Goal: Find specific page/section: Find specific page/section

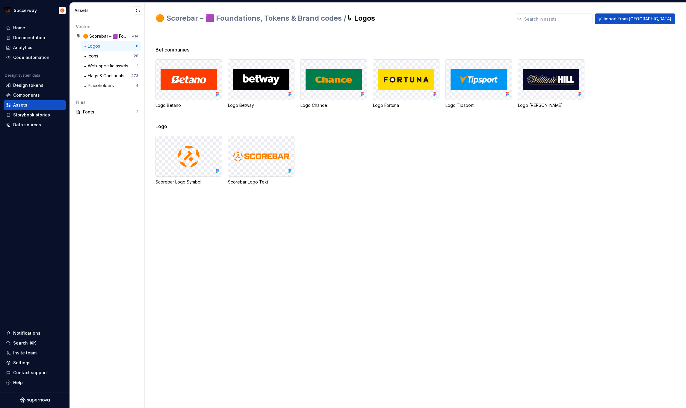
click at [633, 228] on div "Bet companies Logo Betano Logo Betway Logo Chance Logo Fortuna Logo Tipsport Lo…" at bounding box center [420, 221] width 531 height 373
click at [270, 157] on img at bounding box center [261, 156] width 56 height 12
click at [158, 157] on div at bounding box center [189, 156] width 66 height 40
click at [114, 154] on div "Vectors 🟠 Scorebar – 🟪 Foundations, Tokens & Brand codes 414 ↳ Logos 8 ↳ Icons …" at bounding box center [107, 213] width 75 height 390
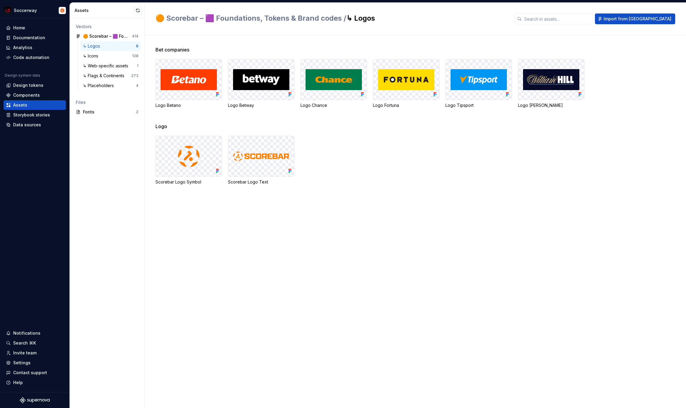
click at [102, 45] on div "↳ Logos" at bounding box center [92, 46] width 19 height 6
click at [163, 35] on div "🟠 Scorebar – 🟪 Foundations, Tokens & Brand codes / ↳ Logos Import from [GEOGRAP…" at bounding box center [415, 19] width 541 height 33
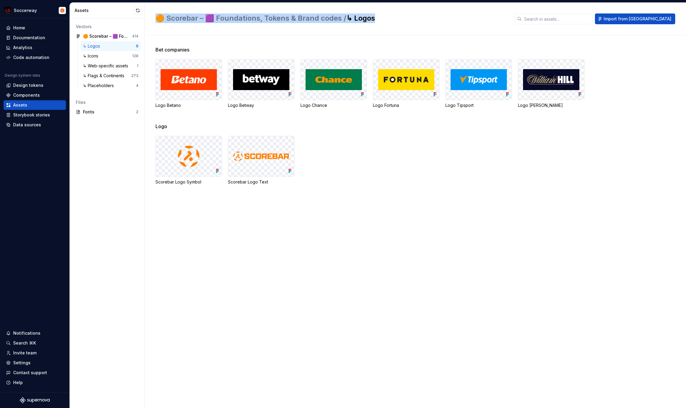
drag, startPoint x: 151, startPoint y: 16, endPoint x: 410, endPoint y: 23, distance: 258.9
click at [410, 23] on div "🟠 Scorebar – 🟪 Foundations, Tokens & Brand codes / ↳ Logos Import from [GEOGRAP…" at bounding box center [415, 19] width 541 height 33
click at [406, 23] on div at bounding box center [406, 23] width 0 height 0
click at [414, 19] on h2 "🟠 Scorebar – 🟪 Foundations, Tokens & Brand codes / ↳ Logos" at bounding box center [331, 18] width 352 height 10
drag, startPoint x: 416, startPoint y: 19, endPoint x: 148, endPoint y: 16, distance: 268.4
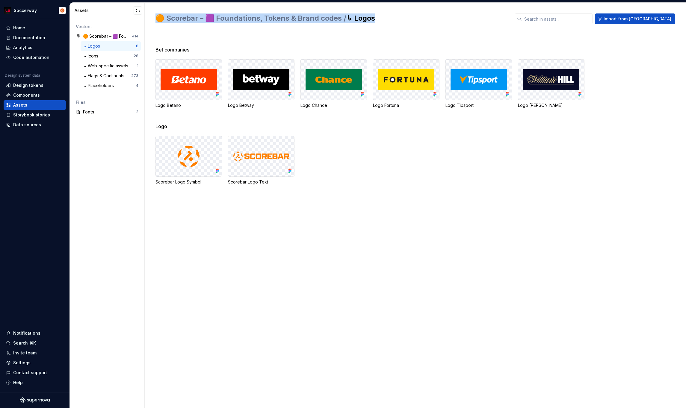
click at [148, 16] on div "🟠 Scorebar – 🟪 Foundations, Tokens & Brand codes / ↳ Logos Import from [GEOGRAP…" at bounding box center [415, 19] width 541 height 33
drag, startPoint x: 148, startPoint y: 16, endPoint x: 391, endPoint y: 26, distance: 243.1
click at [391, 26] on div "🟠 Scorebar – 🟪 Foundations, Tokens & Brand codes / ↳ Logos Import from [GEOGRAP…" at bounding box center [415, 19] width 541 height 33
click at [387, 23] on div at bounding box center [387, 23] width 0 height 0
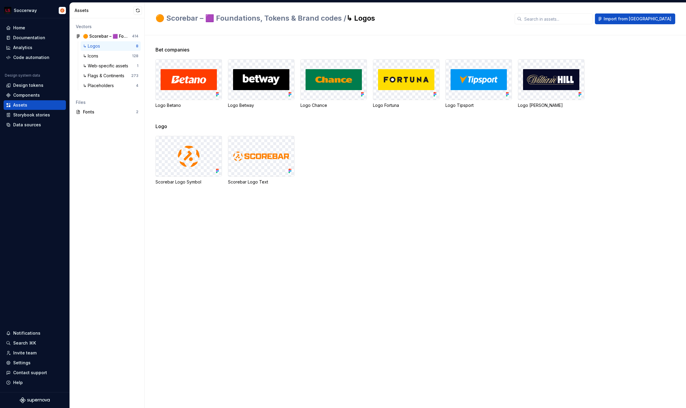
click at [232, 28] on div "🟠 Scorebar – 🟪 Foundations, Tokens & Brand codes / ↳ Logos Import from [GEOGRAP…" at bounding box center [415, 19] width 541 height 33
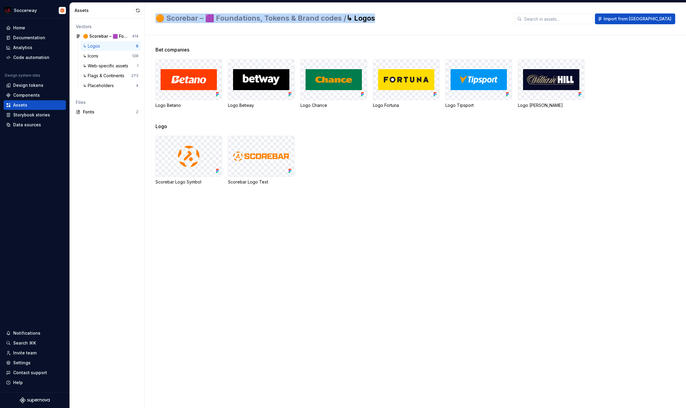
drag, startPoint x: 149, startPoint y: 18, endPoint x: 412, endPoint y: 18, distance: 262.4
click at [412, 18] on div "🟠 Scorebar – 🟪 Foundations, Tokens & Brand codes / ↳ Logos Import from [GEOGRAP…" at bounding box center [415, 19] width 541 height 33
click at [412, 18] on h2 "🟠 Scorebar – 🟪 Foundations, Tokens & Brand codes / ↳ Logos" at bounding box center [331, 18] width 352 height 10
drag, startPoint x: 413, startPoint y: 18, endPoint x: 153, endPoint y: 16, distance: 259.4
click at [153, 16] on div "🟠 Scorebar – 🟪 Foundations, Tokens & Brand codes / ↳ Logos Import from [GEOGRAP…" at bounding box center [415, 19] width 541 height 33
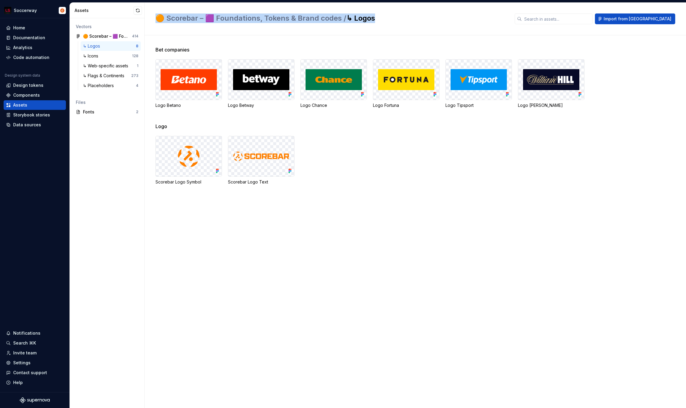
click at [153, 16] on div "🟠 Scorebar – 🟪 Foundations, Tokens & Brand codes / ↳ Logos Import from [GEOGRAP…" at bounding box center [415, 19] width 541 height 33
drag, startPoint x: 153, startPoint y: 16, endPoint x: 388, endPoint y: 19, distance: 234.9
click at [388, 19] on div "🟠 Scorebar – 🟪 Foundations, Tokens & Brand codes / ↳ Logos Import from [GEOGRAP…" at bounding box center [415, 19] width 541 height 33
click at [388, 19] on h2 "🟠 Scorebar – 🟪 Foundations, Tokens & Brand codes / ↳ Logos" at bounding box center [331, 18] width 352 height 10
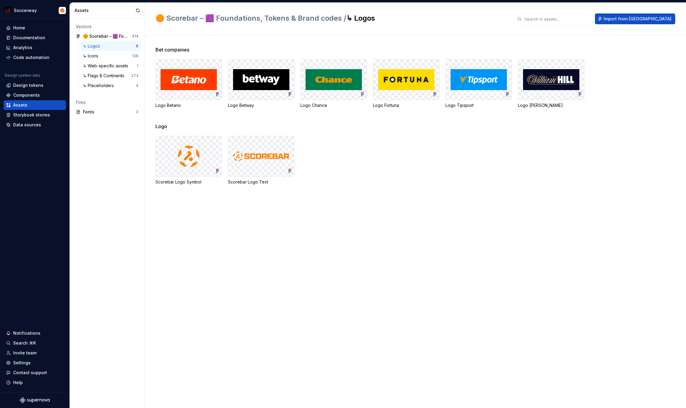
click at [388, 19] on h2 "🟠 Scorebar – 🟪 Foundations, Tokens & Brand codes / ↳ Logos" at bounding box center [331, 18] width 352 height 10
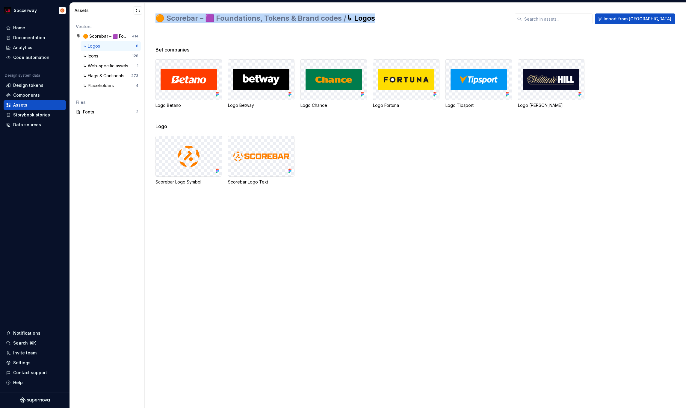
drag, startPoint x: 388, startPoint y: 19, endPoint x: 153, endPoint y: 18, distance: 235.5
click at [153, 18] on div "🟠 Scorebar – 🟪 Foundations, Tokens & Brand codes / ↳ Logos Import from [GEOGRAP…" at bounding box center [415, 19] width 541 height 33
drag, startPoint x: 153, startPoint y: 18, endPoint x: 399, endPoint y: 22, distance: 246.6
click at [399, 22] on div "🟠 Scorebar – 🟪 Foundations, Tokens & Brand codes / ↳ Logos Import from [GEOGRAP…" at bounding box center [415, 19] width 541 height 33
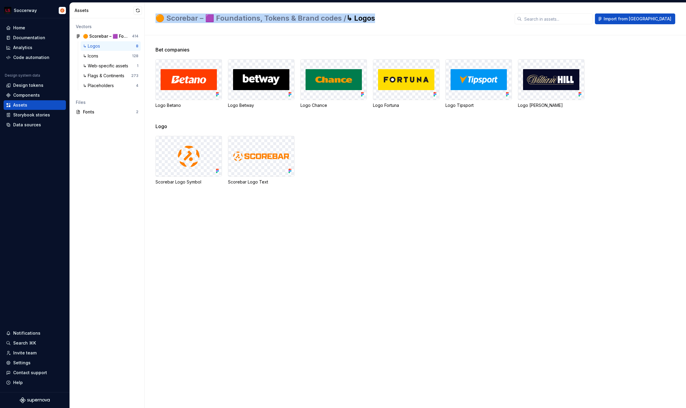
click at [399, 22] on h2 "🟠 Scorebar – 🟪 Foundations, Tokens & Brand codes / ↳ Logos" at bounding box center [331, 18] width 352 height 10
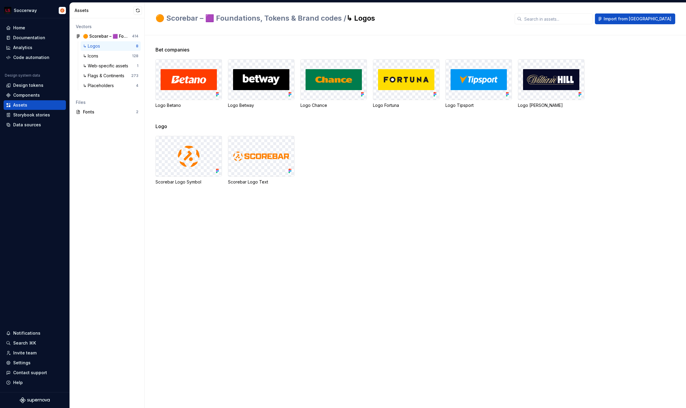
click at [399, 22] on h2 "🟠 Scorebar – 🟪 Foundations, Tokens & Brand codes / ↳ Logos" at bounding box center [331, 18] width 352 height 10
click at [403, 22] on h2 "🟠 Scorebar – 🟪 Foundations, Tokens & Brand codes / ↳ Logos" at bounding box center [331, 18] width 352 height 10
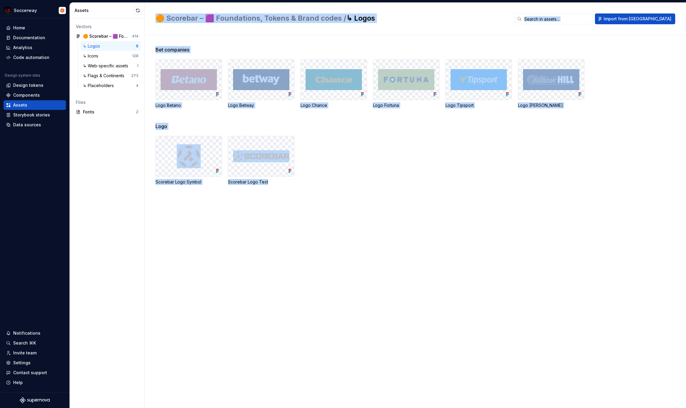
drag, startPoint x: 150, startPoint y: 16, endPoint x: 360, endPoint y: 240, distance: 306.7
click at [360, 240] on div "🟠 Scorebar – 🟪 Foundations, Tokens & Brand codes / ↳ Logos Import from Figma Be…" at bounding box center [415, 206] width 541 height 406
click at [359, 240] on div "Bet companies Logo Betano Logo Betway Logo Chance Logo Fortuna Logo Tipsport Lo…" at bounding box center [420, 221] width 531 height 373
drag, startPoint x: 359, startPoint y: 240, endPoint x: 151, endPoint y: 14, distance: 306.8
click at [151, 14] on div "🟠 Scorebar – 🟪 Foundations, Tokens & Brand codes / ↳ Logos Import from Figma Be…" at bounding box center [415, 206] width 541 height 406
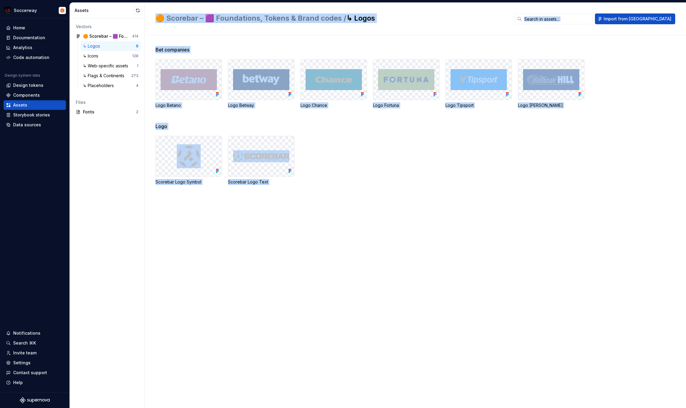
click at [151, 14] on div "🟠 Scorebar – 🟪 Foundations, Tokens & Brand codes / ↳ Logos Import from [GEOGRAP…" at bounding box center [415, 19] width 541 height 33
drag, startPoint x: 151, startPoint y: 14, endPoint x: 401, endPoint y: 210, distance: 317.4
click at [401, 210] on div "🟠 Scorebar – 🟪 Foundations, Tokens & Brand codes / ↳ Logos Import from Figma Be…" at bounding box center [415, 206] width 541 height 406
click at [401, 210] on div "Bet companies Logo Betano Logo Betway Logo Chance Logo Fortuna Logo Tipsport Lo…" at bounding box center [420, 221] width 531 height 373
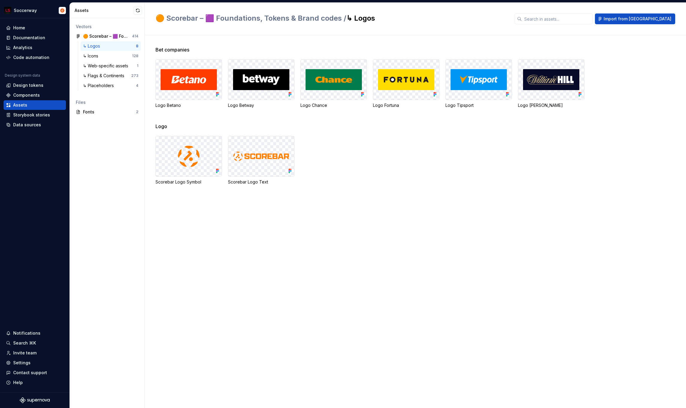
click at [401, 210] on div "Bet companies Logo Betano Logo Betway Logo Chance Logo Fortuna Logo Tipsport Lo…" at bounding box center [420, 221] width 531 height 373
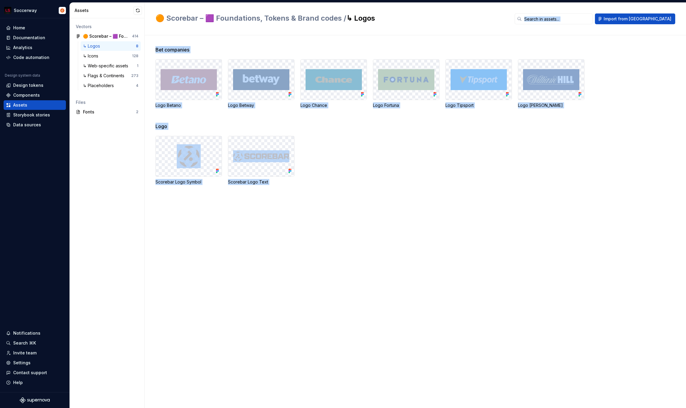
drag, startPoint x: 401, startPoint y: 210, endPoint x: 191, endPoint y: 13, distance: 287.8
click at [190, 14] on div "🟠 Scorebar – 🟪 Foundations, Tokens & Brand codes / ↳ Logos Import from Figma Be…" at bounding box center [415, 206] width 541 height 406
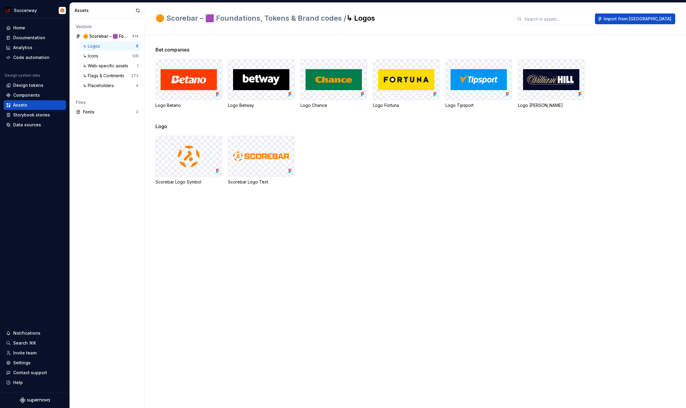
click at [152, 16] on div "🟠 Scorebar – 🟪 Foundations, Tokens & Brand codes / ↳ Logos Import from [GEOGRAP…" at bounding box center [415, 19] width 541 height 33
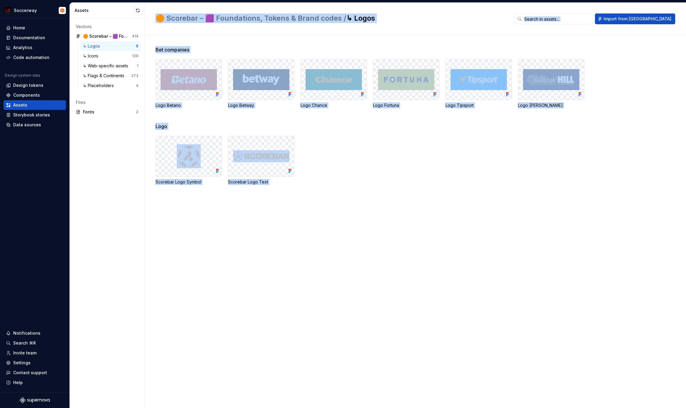
drag, startPoint x: 152, startPoint y: 16, endPoint x: 342, endPoint y: 225, distance: 283.1
click at [343, 225] on div "🟠 Scorebar – 🟪 Foundations, Tokens & Brand codes / ↳ Logos Import from Figma Be…" at bounding box center [415, 206] width 541 height 406
click at [342, 225] on div "Bet companies Logo Betano Logo Betway Logo Chance Logo Fortuna Logo Tipsport Lo…" at bounding box center [420, 221] width 531 height 373
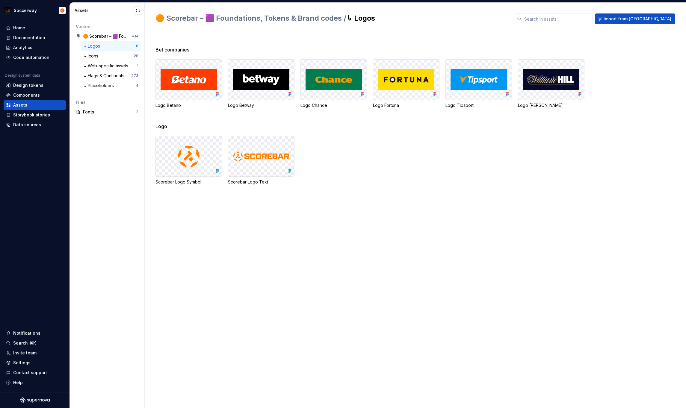
click at [416, 214] on div "Bet companies Logo Betano Logo Betway Logo Chance Logo Fortuna Logo Tipsport Lo…" at bounding box center [420, 221] width 531 height 373
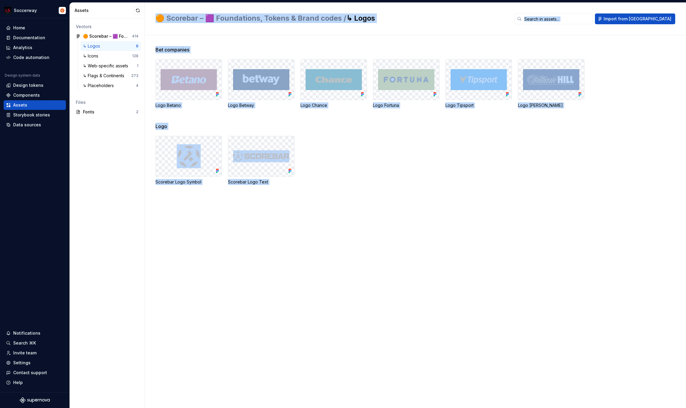
drag, startPoint x: 416, startPoint y: 214, endPoint x: 155, endPoint y: 16, distance: 327.6
click at [155, 16] on div "🟠 Scorebar – 🟪 Foundations, Tokens & Brand codes / ↳ Logos Import from Figma Be…" at bounding box center [415, 206] width 541 height 406
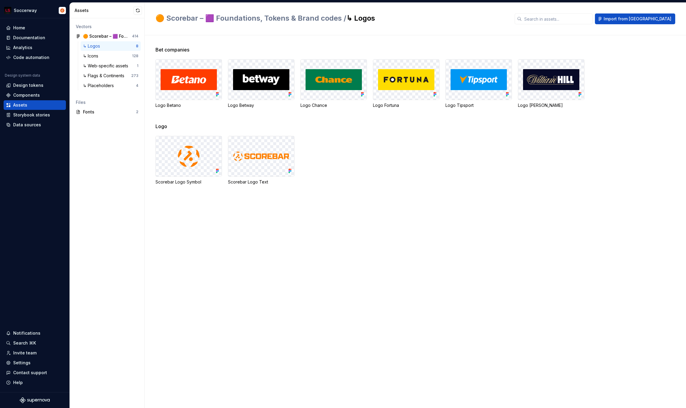
click at [152, 16] on div "🟠 Scorebar – 🟪 Foundations, Tokens & Brand codes / ↳ Logos Import from [GEOGRAP…" at bounding box center [415, 19] width 541 height 33
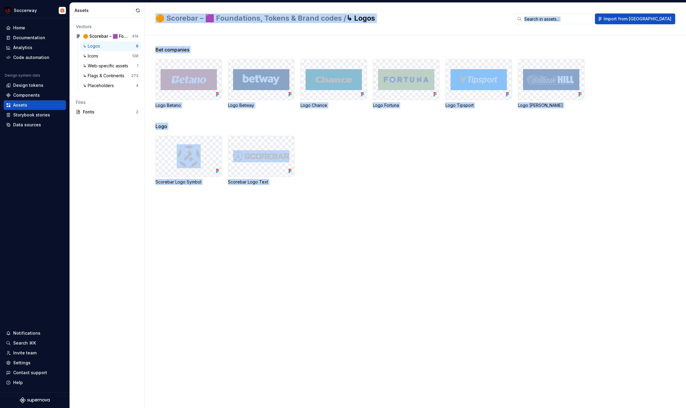
drag, startPoint x: 152, startPoint y: 16, endPoint x: 424, endPoint y: 244, distance: 355.3
click at [424, 244] on div "🟠 Scorebar – 🟪 Foundations, Tokens & Brand codes / ↳ Logos Import from Figma Be…" at bounding box center [415, 206] width 541 height 406
click at [424, 244] on div "Bet companies Logo Betano Logo Betway Logo Chance Logo Fortuna Logo Tipsport Lo…" at bounding box center [420, 221] width 531 height 373
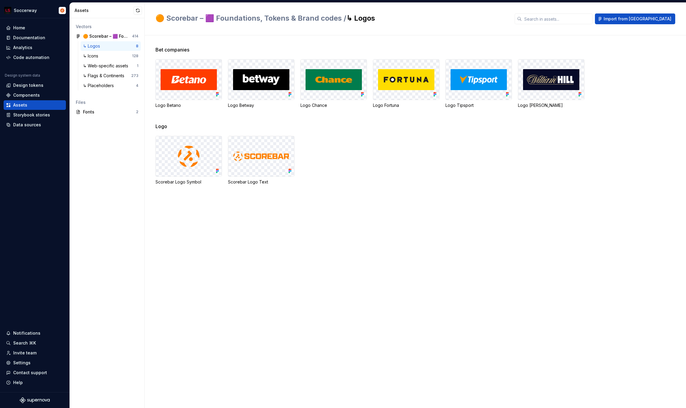
click at [424, 244] on div "Bet companies Logo Betano Logo Betway Logo Chance Logo Fortuna Logo Tipsport Lo…" at bounding box center [420, 221] width 531 height 373
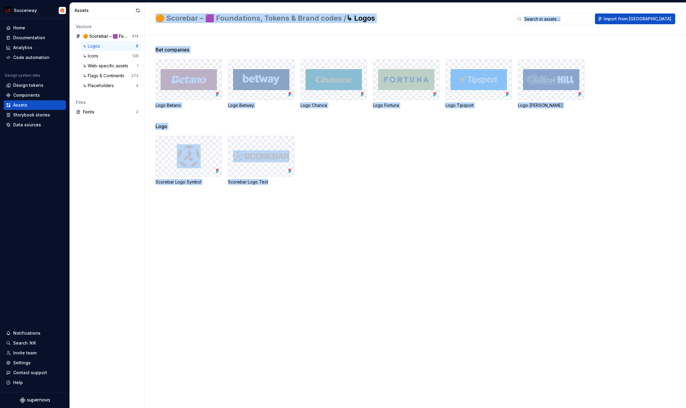
drag, startPoint x: 424, startPoint y: 244, endPoint x: 149, endPoint y: 19, distance: 355.9
click at [149, 19] on div "🟠 Scorebar – 🟪 Foundations, Tokens & Brand codes / ↳ Logos Import from Figma Be…" at bounding box center [415, 206] width 541 height 406
click at [149, 19] on div "🟠 Scorebar – 🟪 Foundations, Tokens & Brand codes / ↳ Logos Import from [GEOGRAP…" at bounding box center [415, 19] width 541 height 33
drag, startPoint x: 149, startPoint y: 19, endPoint x: 324, endPoint y: 220, distance: 266.9
click at [326, 220] on div "🟠 Scorebar – 🟪 Foundations, Tokens & Brand codes / ↳ Logos Import from Figma Be…" at bounding box center [415, 206] width 541 height 406
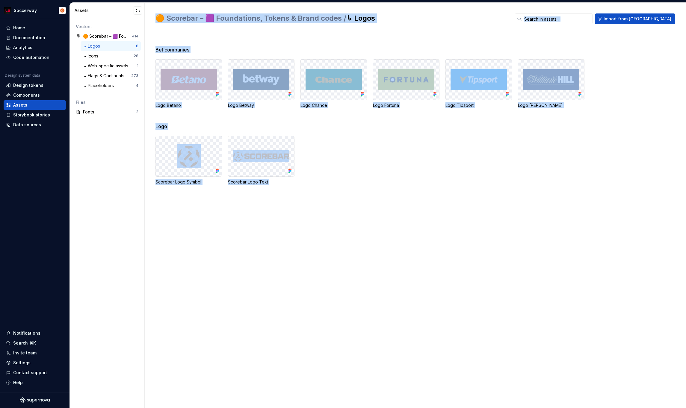
click at [324, 220] on div "Bet companies Logo Betano Logo Betway Logo Chance Logo Fortuna Logo Tipsport Lo…" at bounding box center [420, 221] width 531 height 373
drag, startPoint x: 324, startPoint y: 220, endPoint x: 150, endPoint y: 13, distance: 271.1
click at [150, 13] on div "🟠 Scorebar – 🟪 Foundations, Tokens & Brand codes / ↳ Logos Import from Figma Be…" at bounding box center [415, 206] width 541 height 406
click at [150, 13] on div "🟠 Scorebar – 🟪 Foundations, Tokens & Brand codes / ↳ Logos Import from [GEOGRAP…" at bounding box center [415, 19] width 541 height 33
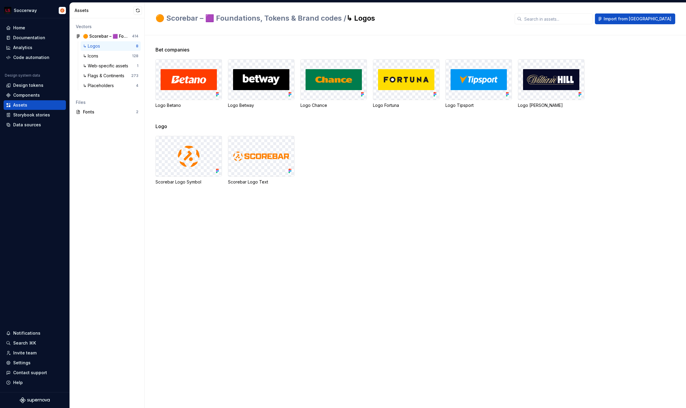
click at [374, 321] on div "Bet companies Logo Betano Logo Betway Logo Chance Logo Fortuna Logo Tipsport Lo…" at bounding box center [420, 221] width 531 height 373
click at [105, 48] on div "↳ Logos" at bounding box center [109, 46] width 53 height 6
click at [101, 35] on div "🟠 Scorebar – 🟪 Foundations, Tokens & Brand codes" at bounding box center [105, 36] width 45 height 6
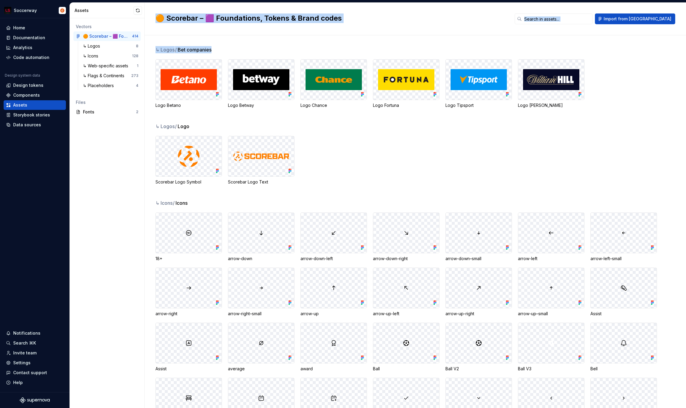
drag, startPoint x: 232, startPoint y: 50, endPoint x: 146, endPoint y: 10, distance: 94.2
click at [146, 10] on div "🟠 Scorebar – 🟪 Foundations, Tokens & Brand codes Import from Figma ↳ Logos / Be…" at bounding box center [415, 206] width 541 height 406
click at [146, 10] on div "🟠 Scorebar – 🟪 Foundations, Tokens & Brand codes Import from [GEOGRAPHIC_DATA]" at bounding box center [415, 19] width 541 height 33
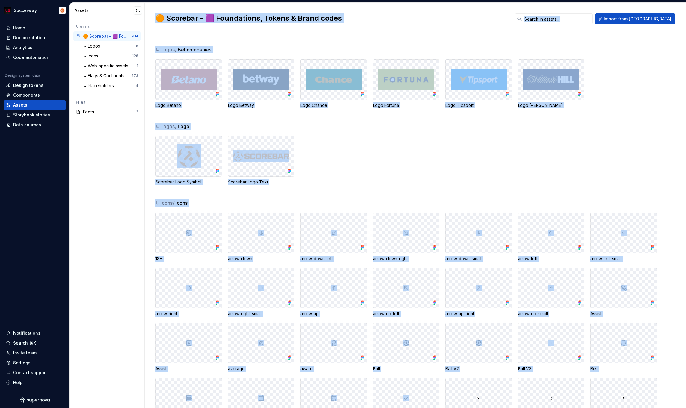
drag, startPoint x: 146, startPoint y: 10, endPoint x: 405, endPoint y: 380, distance: 452.0
click at [405, 380] on div "🟠 Scorebar – 🟪 Foundations, Tokens & Brand codes Import from Figma ↳ Logos / Be…" at bounding box center [415, 206] width 541 height 406
click at [420, 368] on div "Ball" at bounding box center [406, 369] width 67 height 6
drag, startPoint x: 148, startPoint y: 12, endPoint x: 385, endPoint y: 363, distance: 423.5
click at [385, 363] on div "🟠 Scorebar – 🟪 Foundations, Tokens & Brand codes Import from Figma ↳ Logos / Be…" at bounding box center [415, 206] width 541 height 406
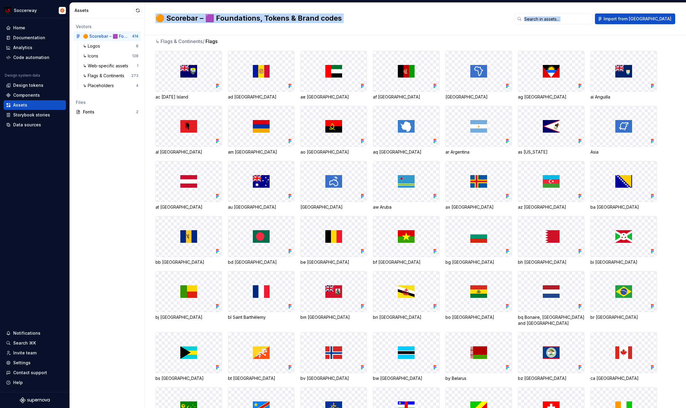
scroll to position [1492, 0]
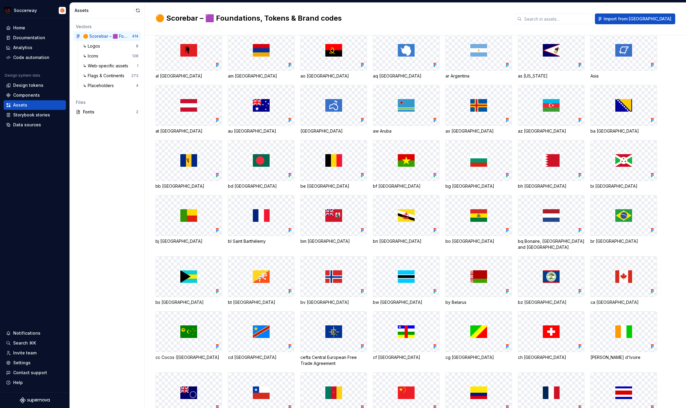
click at [377, 366] on div "cf [GEOGRAPHIC_DATA]" at bounding box center [406, 339] width 67 height 55
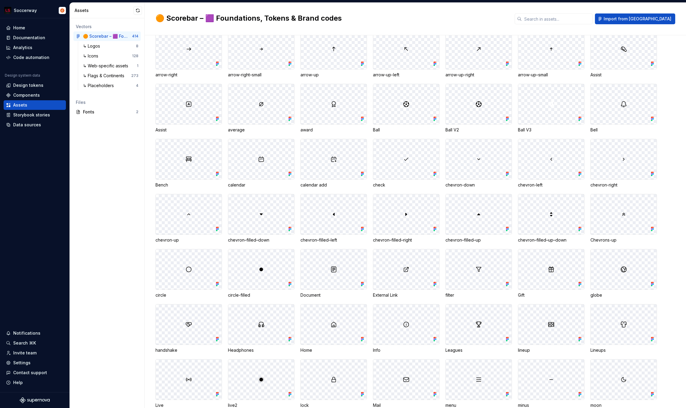
scroll to position [0, 0]
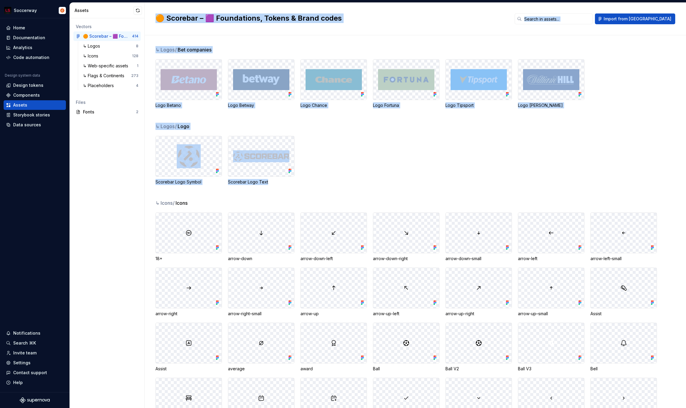
drag, startPoint x: 147, startPoint y: 15, endPoint x: 351, endPoint y: 189, distance: 268.1
click at [351, 189] on div "🟠 Scorebar – 🟪 Foundations, Tokens & Brand codes Import from Figma ↳ Logos / Be…" at bounding box center [415, 206] width 541 height 406
click at [351, 189] on div "↳ Logos / Logo Scorebar Logo Symbol Scorebar Logo Text" at bounding box center [420, 161] width 531 height 77
drag, startPoint x: 351, startPoint y: 189, endPoint x: 159, endPoint y: 26, distance: 251.4
click at [159, 26] on div "🟠 Scorebar – 🟪 Foundations, Tokens & Brand codes Import from Figma ↳ Logos / Be…" at bounding box center [415, 206] width 541 height 406
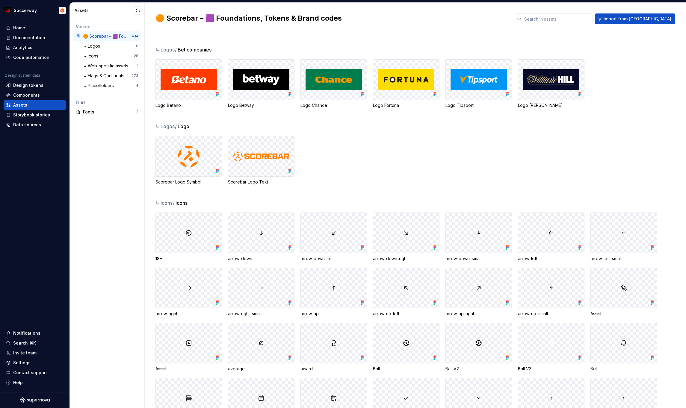
click at [153, 23] on div "🟠 Scorebar – 🟪 Foundations, Tokens & Brand codes Import from [GEOGRAPHIC_DATA]" at bounding box center [415, 19] width 541 height 33
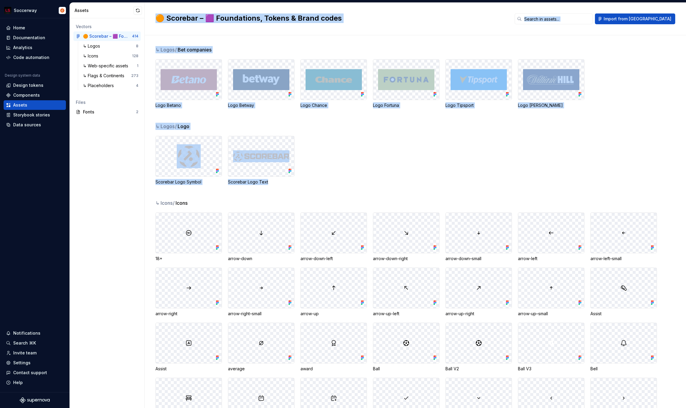
drag, startPoint x: 145, startPoint y: 9, endPoint x: 299, endPoint y: 199, distance: 244.7
click at [299, 199] on div "🟠 Scorebar – 🟪 Foundations, Tokens & Brand codes Import from Figma ↳ Logos / Be…" at bounding box center [415, 206] width 541 height 406
click at [299, 199] on div "↳ Logos / Logo Scorebar Logo Symbol Scorebar Logo Text" at bounding box center [420, 161] width 531 height 77
drag, startPoint x: 299, startPoint y: 199, endPoint x: 149, endPoint y: 15, distance: 237.4
click at [149, 15] on div "🟠 Scorebar – 🟪 Foundations, Tokens & Brand codes Import from Figma ↳ Logos / Be…" at bounding box center [415, 206] width 541 height 406
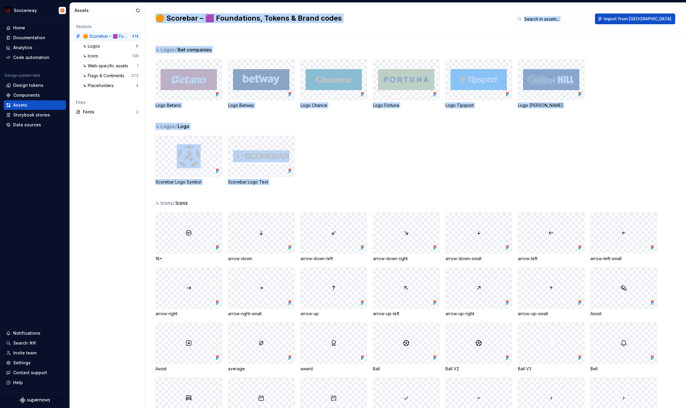
click at [149, 15] on div "🟠 Scorebar – 🟪 Foundations, Tokens & Brand codes Import from [GEOGRAPHIC_DATA]" at bounding box center [415, 19] width 541 height 33
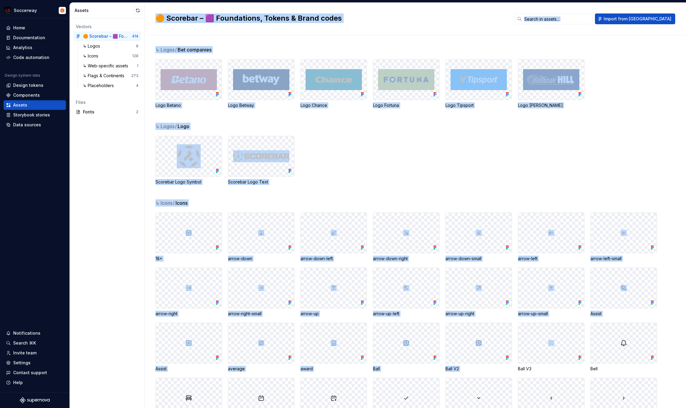
drag, startPoint x: 149, startPoint y: 15, endPoint x: 472, endPoint y: 374, distance: 483.0
click at [472, 374] on div "🟠 Scorebar – 🟪 Foundations, Tokens & Brand codes Import from Figma ↳ Logos / Be…" at bounding box center [415, 206] width 541 height 406
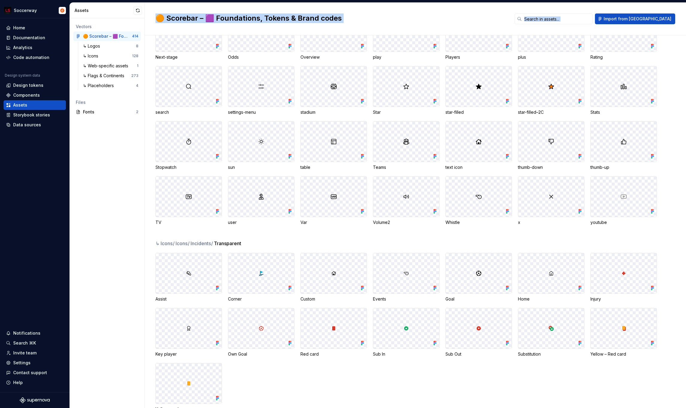
scroll to position [642, 0]
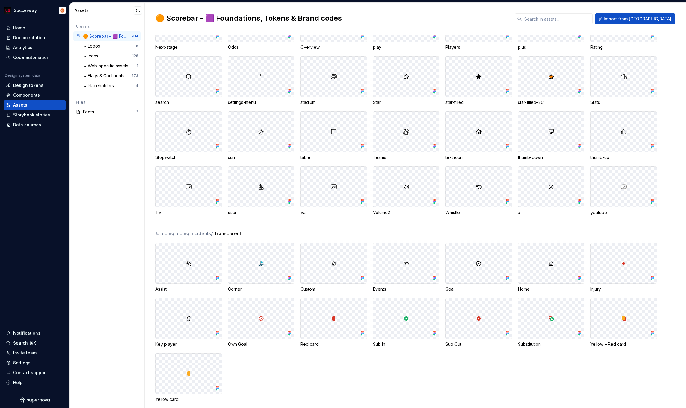
click at [490, 366] on div "Assist Corner Custom Events Goal Home Injury Key player Own Goal Red card Sub I…" at bounding box center [420, 322] width 531 height 159
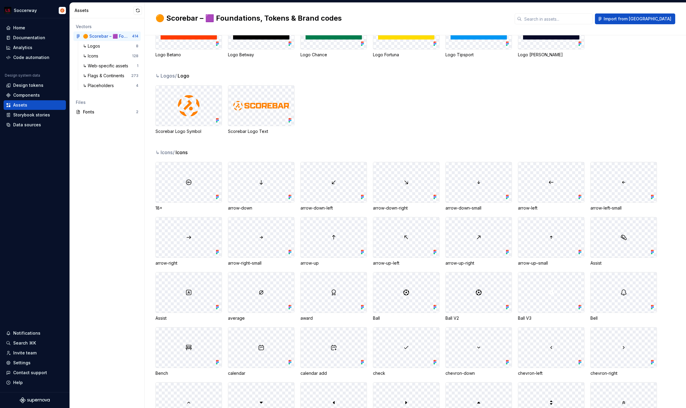
scroll to position [0, 0]
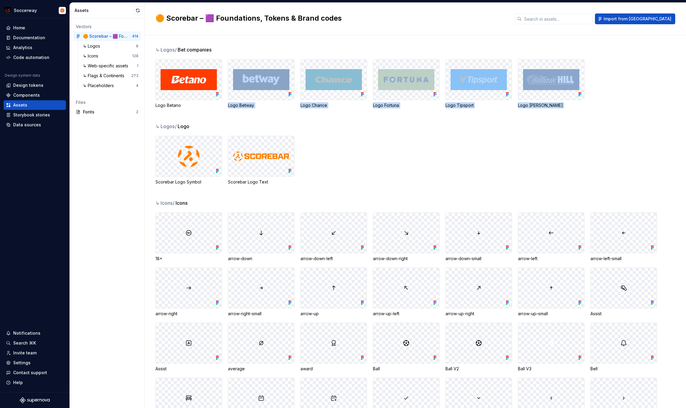
drag, startPoint x: 483, startPoint y: 378, endPoint x: 284, endPoint y: 74, distance: 363.5
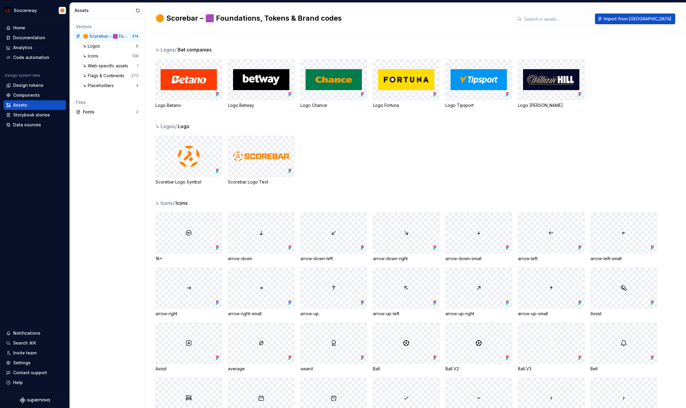
click at [241, 43] on div "↳ Logos / Bet companies Logo Betano Logo Betway Logo Chance Logo Fortuna Logo T…" at bounding box center [420, 221] width 531 height 373
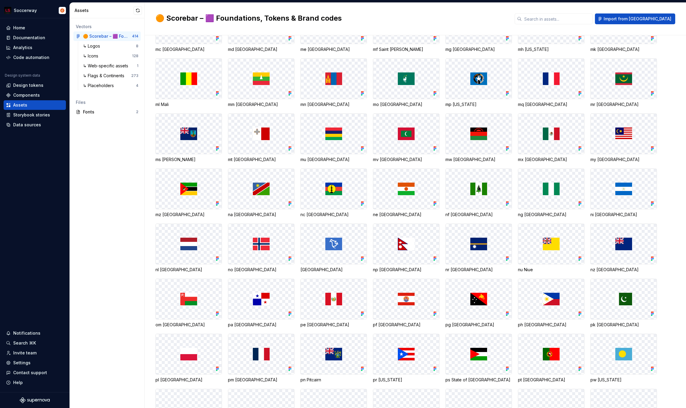
scroll to position [3336, 0]
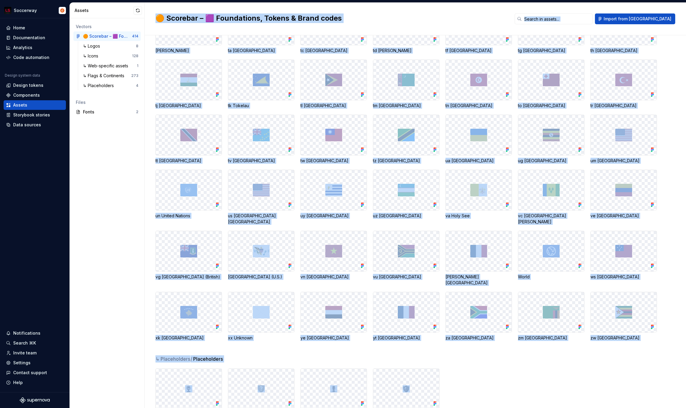
drag, startPoint x: 148, startPoint y: 13, endPoint x: 466, endPoint y: 401, distance: 502.0
click at [469, 402] on div "🟠 Scorebar – 🟪 Foundations, Tokens & Brand codes Import from [GEOGRAPHIC_DATA] …" at bounding box center [415, 206] width 541 height 406
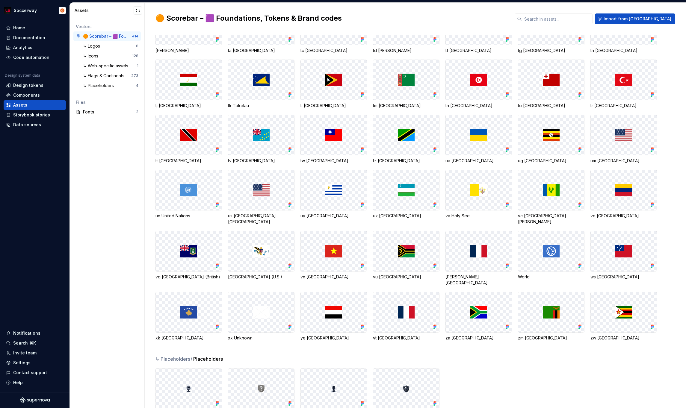
click at [477, 375] on div "League Placeholder Mystery Placeholder Player Placeholder Team Placeholder" at bounding box center [420, 393] width 531 height 49
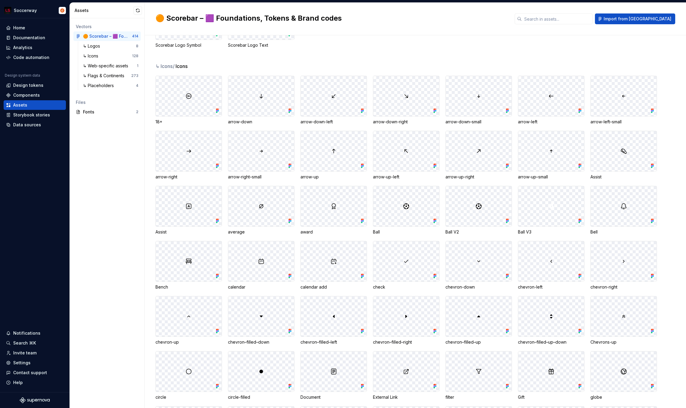
scroll to position [0, 0]
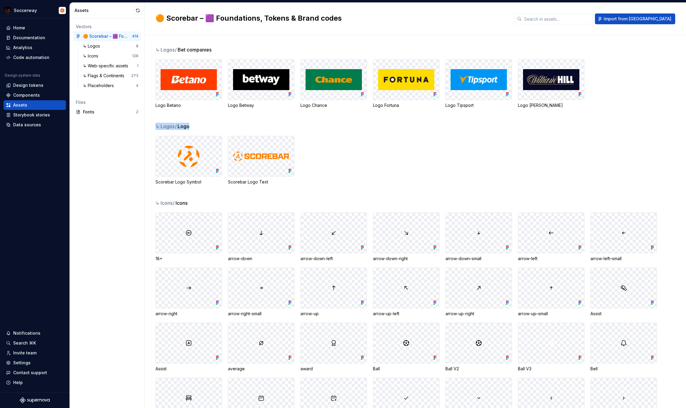
drag, startPoint x: 431, startPoint y: 392, endPoint x: 313, endPoint y: 109, distance: 306.8
click at [191, 40] on div "↳ Logos / Bet companies Logo Betano Logo Betway Logo Chance Logo Fortuna Logo T…" at bounding box center [420, 221] width 531 height 373
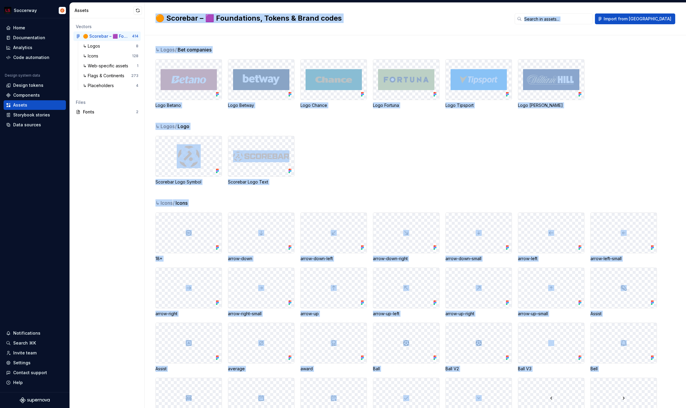
drag, startPoint x: 150, startPoint y: 14, endPoint x: 513, endPoint y: 377, distance: 512.6
click at [513, 377] on div "🟠 Scorebar – 🟪 Foundations, Tokens & Brand codes Import from Figma ↳ Logos / Be…" at bounding box center [415, 206] width 541 height 406
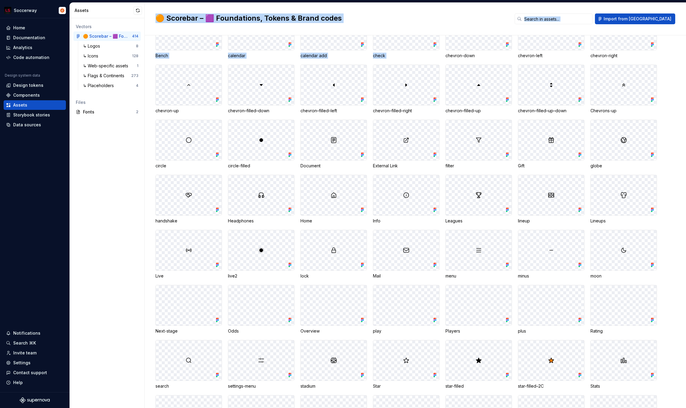
scroll to position [398, 0]
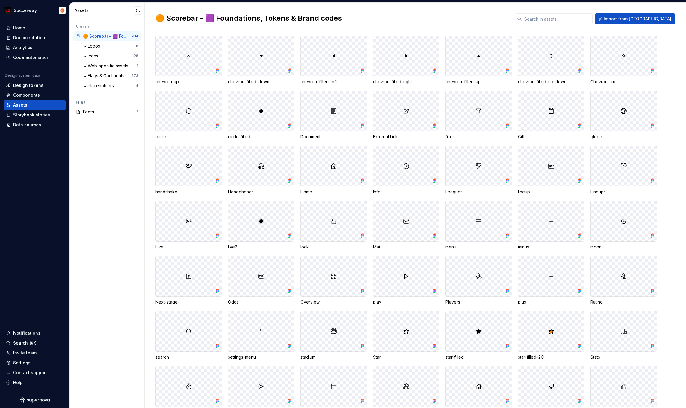
click at [517, 361] on div "18+ arrow-down arrow-down-left arrow-down-right arrow-down–small arrow-left arr…" at bounding box center [420, 142] width 531 height 655
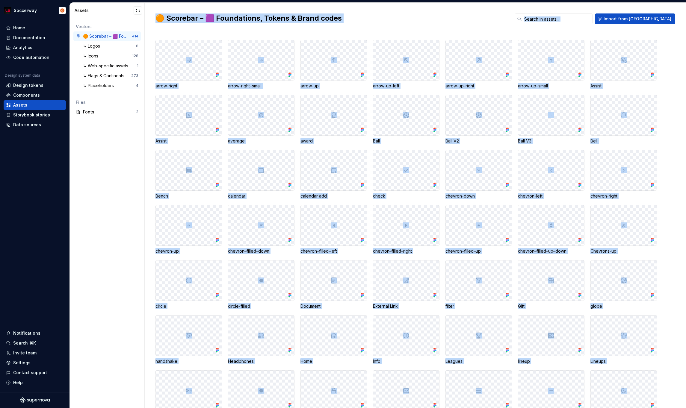
scroll to position [0, 0]
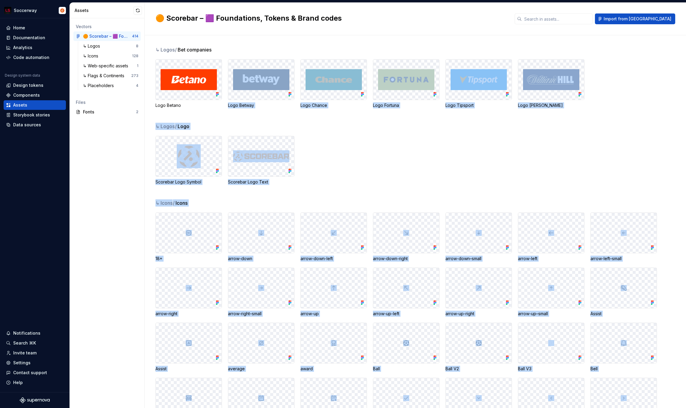
drag, startPoint x: 556, startPoint y: 357, endPoint x: 308, endPoint y: -17, distance: 448.8
click at [308, 0] on html "Soccerway Home Documentation Analytics Code automation Design system data Desig…" at bounding box center [343, 204] width 686 height 408
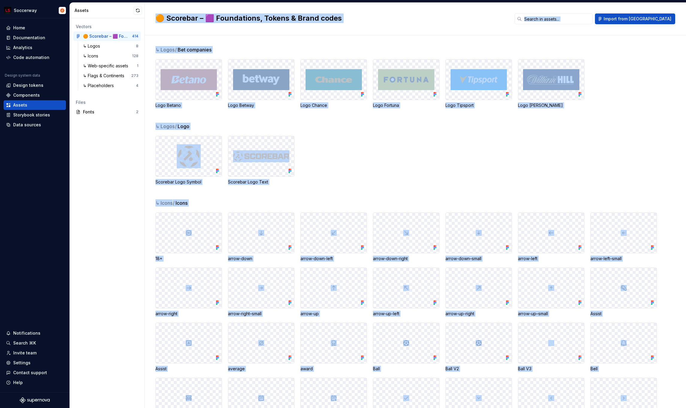
click at [149, 16] on div "🟠 Scorebar – 🟪 Foundations, Tokens & Brand codes Import from [GEOGRAPHIC_DATA]" at bounding box center [415, 19] width 541 height 33
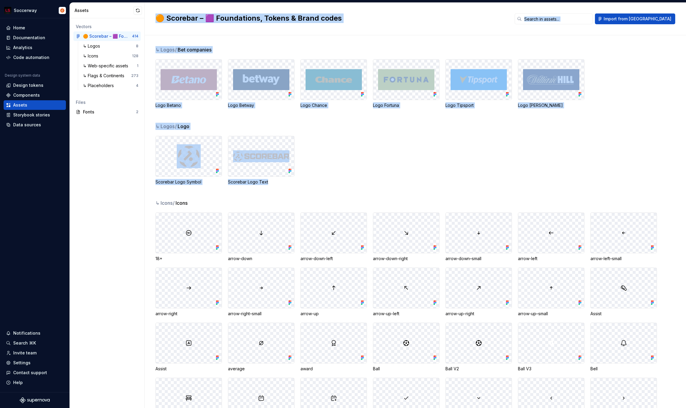
drag, startPoint x: 149, startPoint y: 16, endPoint x: 266, endPoint y: 194, distance: 212.6
click at [266, 194] on div "🟠 Scorebar – 🟪 Foundations, Tokens & Brand codes Import from Figma ↳ Logos / Be…" at bounding box center [415, 206] width 541 height 406
click at [266, 194] on div "↳ Logos / Logo Scorebar Logo Symbol Scorebar Logo Text" at bounding box center [420, 161] width 531 height 77
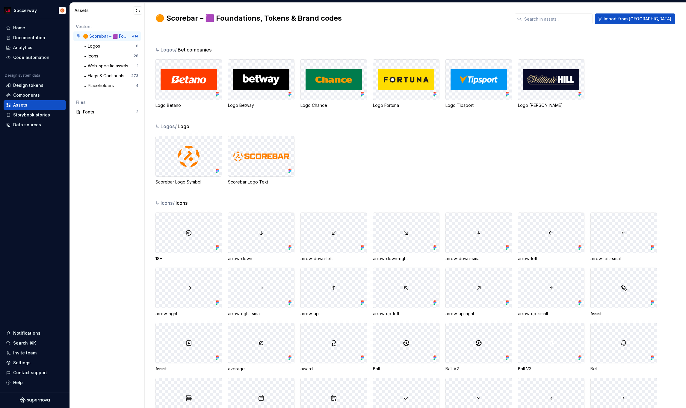
click at [376, 157] on div "Scorebar Logo Symbol Scorebar Logo Text" at bounding box center [420, 160] width 531 height 49
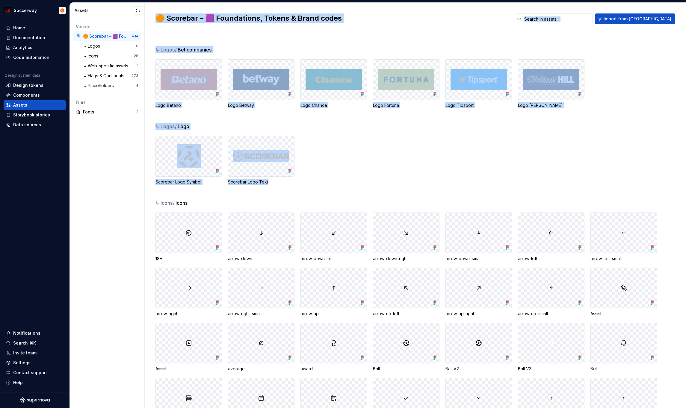
drag, startPoint x: 148, startPoint y: 14, endPoint x: 341, endPoint y: 190, distance: 260.8
click at [341, 190] on div "🟠 Scorebar – 🟪 Foundations, Tokens & Brand codes Import from Figma ↳ Logos / Be…" at bounding box center [415, 206] width 541 height 406
click at [341, 190] on div "↳ Logos / Logo Scorebar Logo Symbol Scorebar Logo Text" at bounding box center [420, 161] width 531 height 77
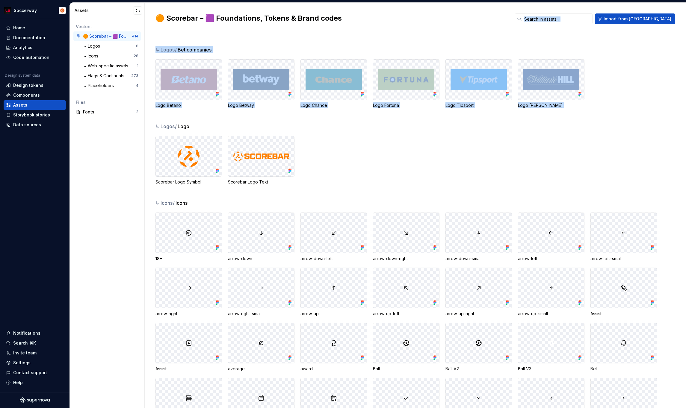
drag, startPoint x: 427, startPoint y: 283, endPoint x: 314, endPoint y: 28, distance: 279.2
click at [314, 28] on div "🟠 Scorebar – 🟪 Foundations, Tokens & Brand codes Import from [GEOGRAPHIC_DATA]" at bounding box center [415, 19] width 541 height 33
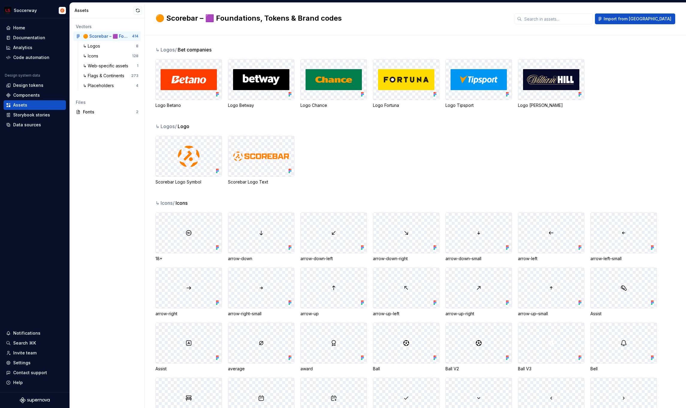
click at [105, 179] on div "Vectors 🟠 Scorebar – 🟪 Foundations, Tokens & Brand codes 414 ↳ Logos 8 ↳ Icons …" at bounding box center [107, 213] width 75 height 390
click at [26, 28] on div "Home" at bounding box center [35, 28] width 58 height 6
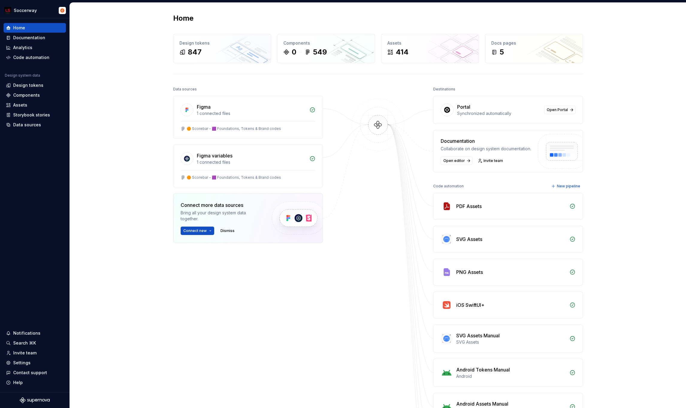
click at [346, 193] on div "Data sources Figma 1 connected files 🟠 Scorebar – 🟪 Foundations, Tokens & Brand…" at bounding box center [378, 315] width 410 height 460
